Goal: Information Seeking & Learning: Find specific fact

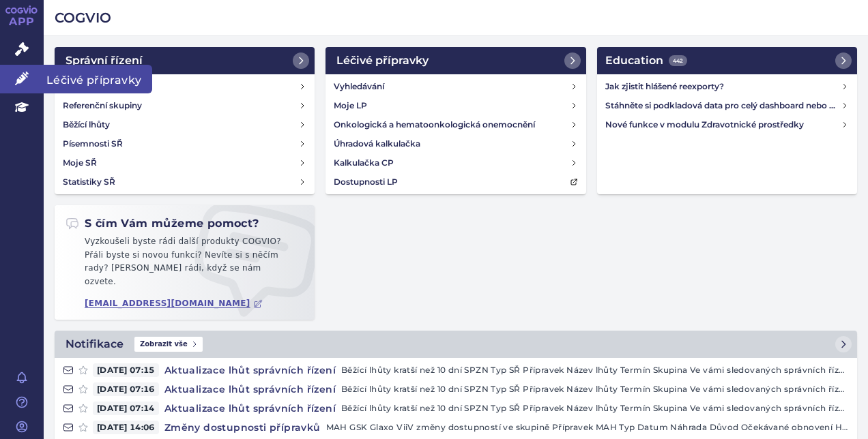
click at [27, 82] on icon at bounding box center [22, 79] width 14 height 14
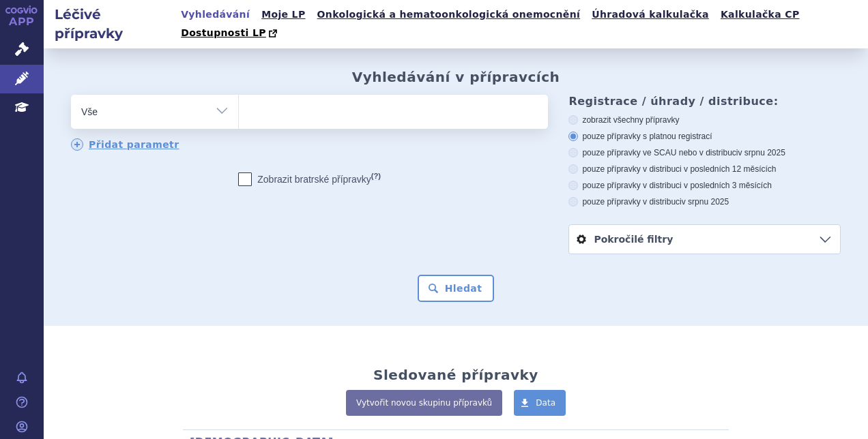
click at [289, 95] on ul at bounding box center [392, 109] width 306 height 29
click at [239, 94] on select at bounding box center [238, 111] width 1 height 34
paste input "Epoprostenol"
type input "Epoprostenol"
select select "Epoprostenol"
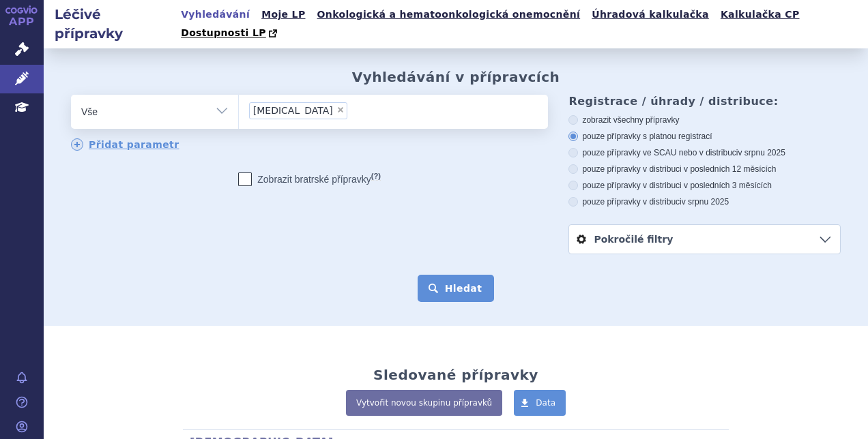
click at [446, 281] on button "Hledat" at bounding box center [456, 288] width 77 height 27
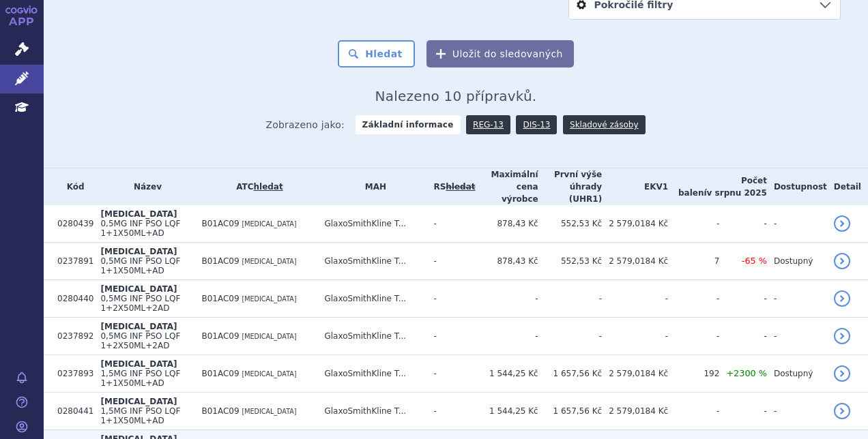
scroll to position [298, 0]
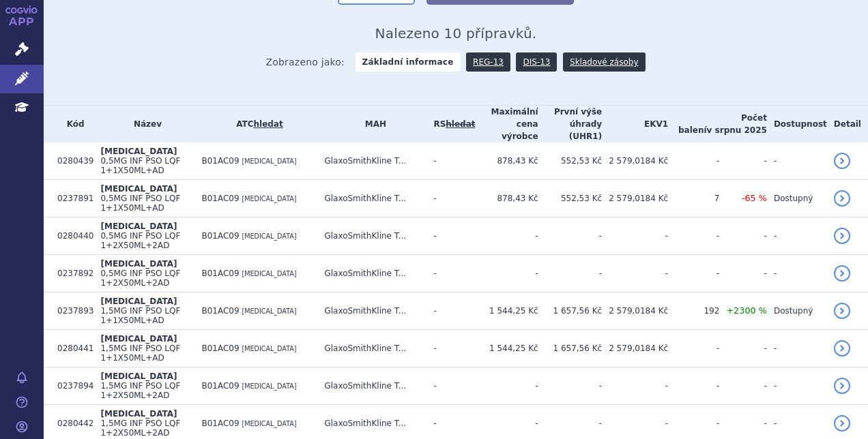
click at [621, 411] on section "Domů Léčivé přípravky Vyhledávání Vyhledávání v přípravcích odstranit Vše Přípr…" at bounding box center [456, 152] width 824 height 803
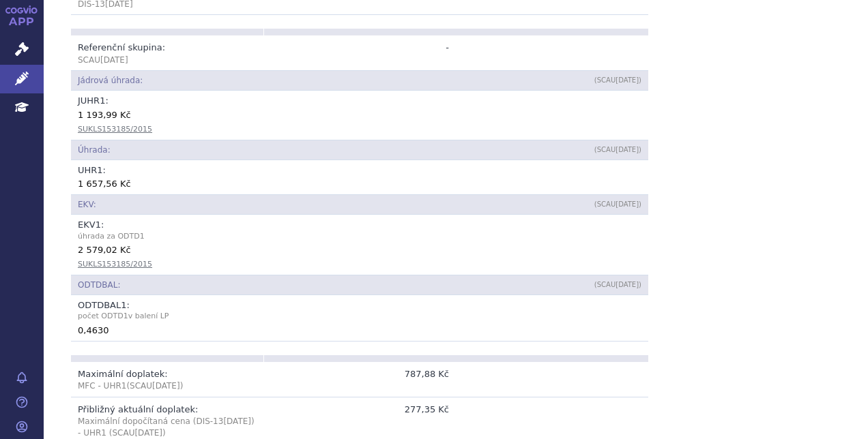
scroll to position [602, 0]
